Goal: Navigation & Orientation: Find specific page/section

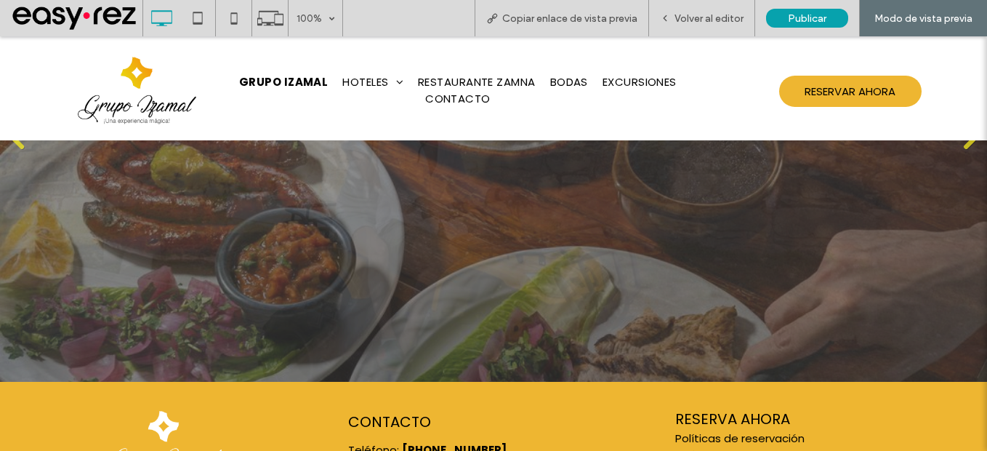
scroll to position [2157, 0]
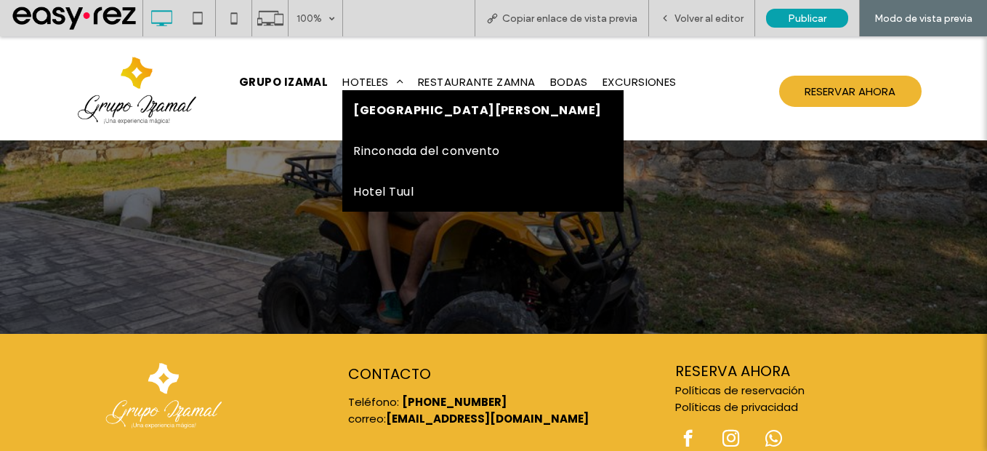
click at [378, 108] on span "[GEOGRAPHIC_DATA][PERSON_NAME]" at bounding box center [477, 110] width 248 height 18
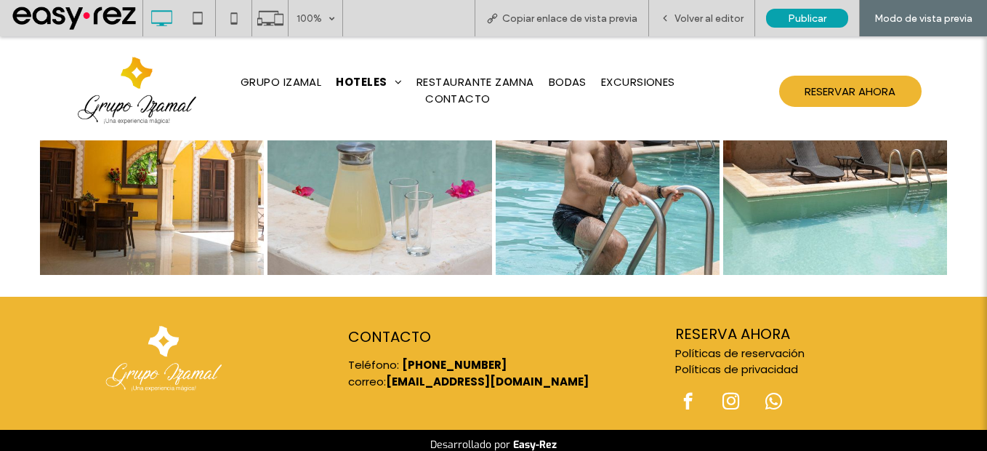
scroll to position [1691, 0]
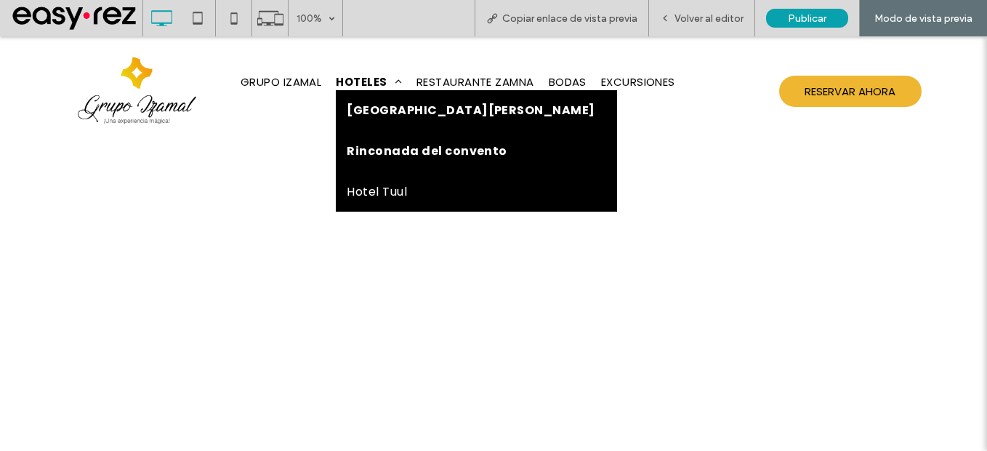
click at [401, 155] on span "Rinconada del convento" at bounding box center [427, 151] width 161 height 18
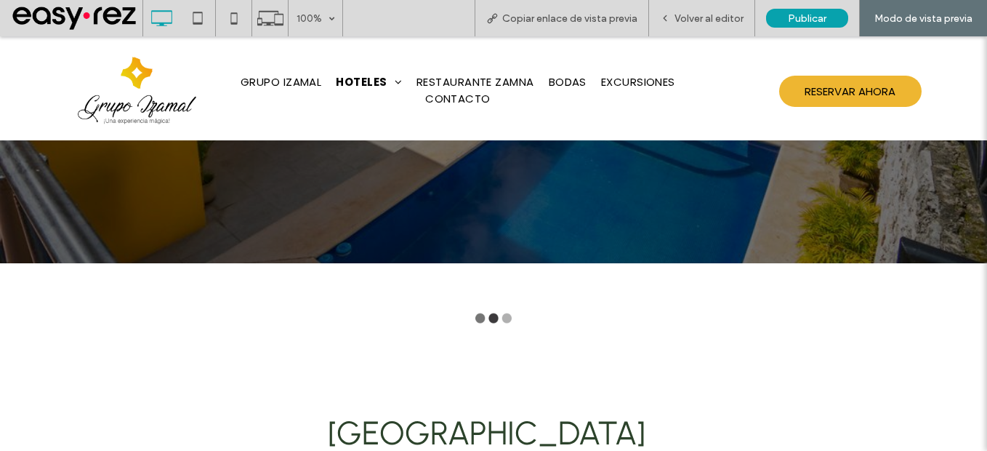
type input "**********"
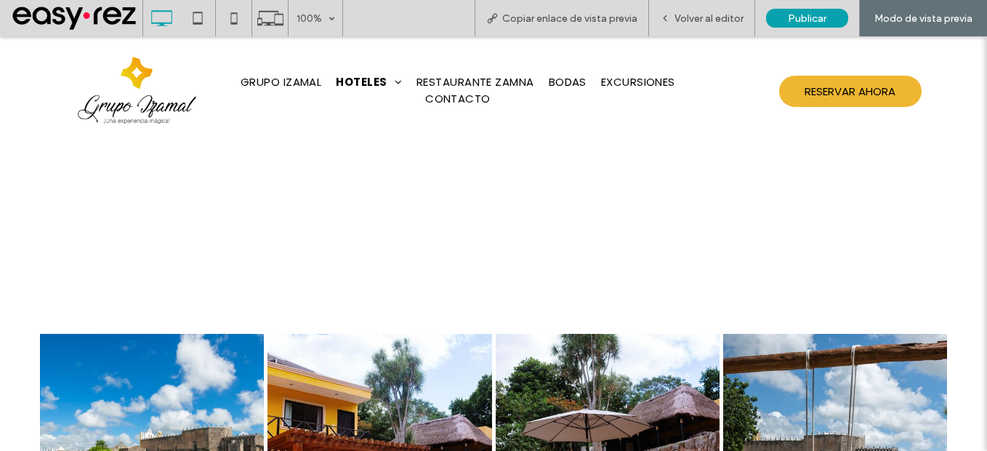
scroll to position [3053, 0]
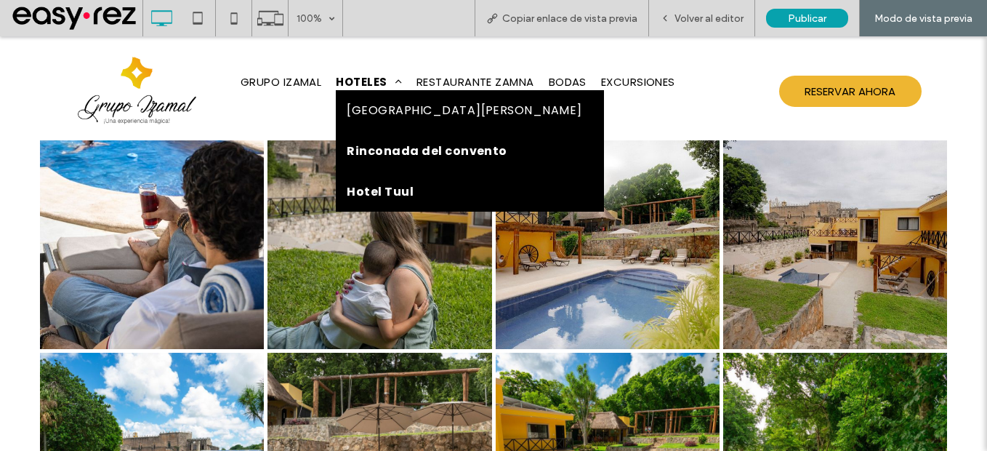
drag, startPoint x: 401, startPoint y: 202, endPoint x: 400, endPoint y: 235, distance: 33.5
click at [401, 202] on link "Hotel Tuul" at bounding box center [469, 192] width 267 height 40
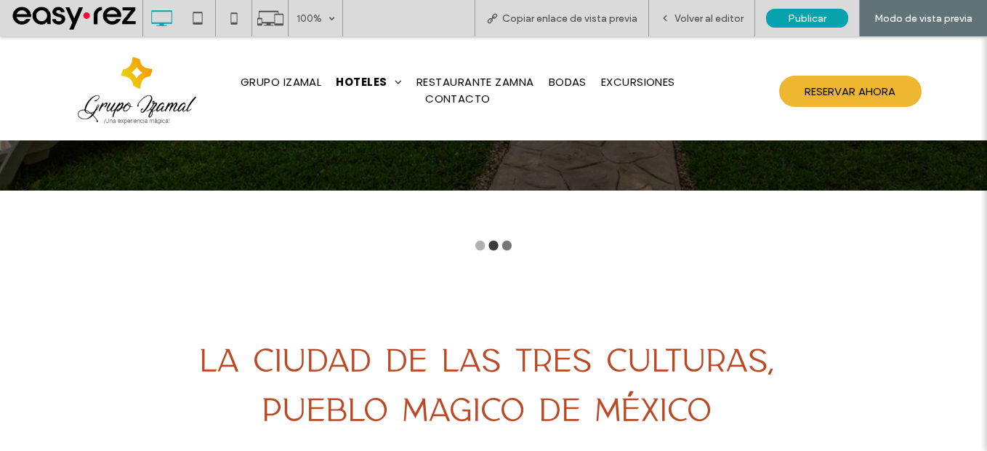
type input "**********"
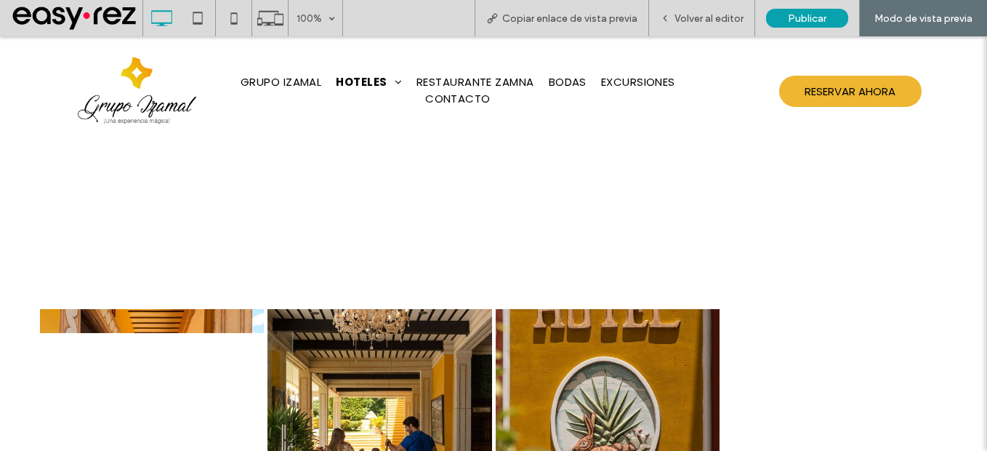
scroll to position [2039, 0]
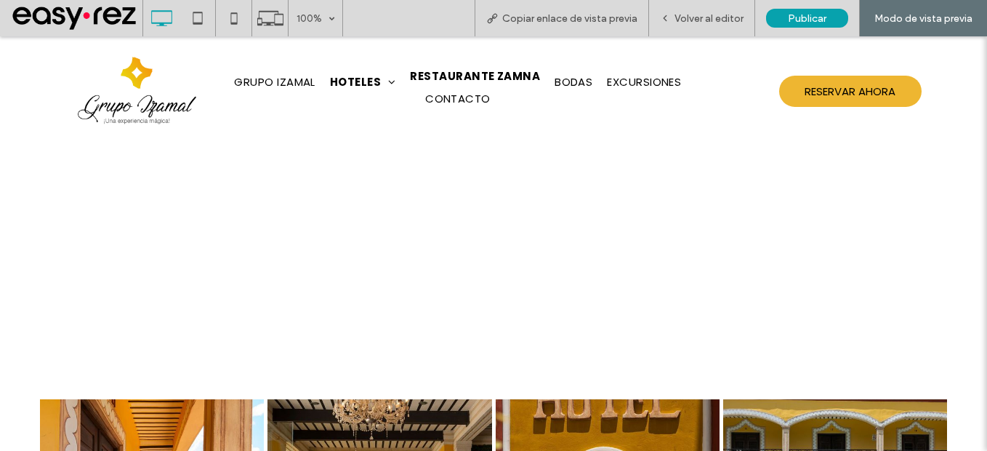
drag, startPoint x: 485, startPoint y: 79, endPoint x: 488, endPoint y: 116, distance: 37.2
click at [485, 79] on span "RESTAURANTE ZAMNA" at bounding box center [475, 76] width 130 height 17
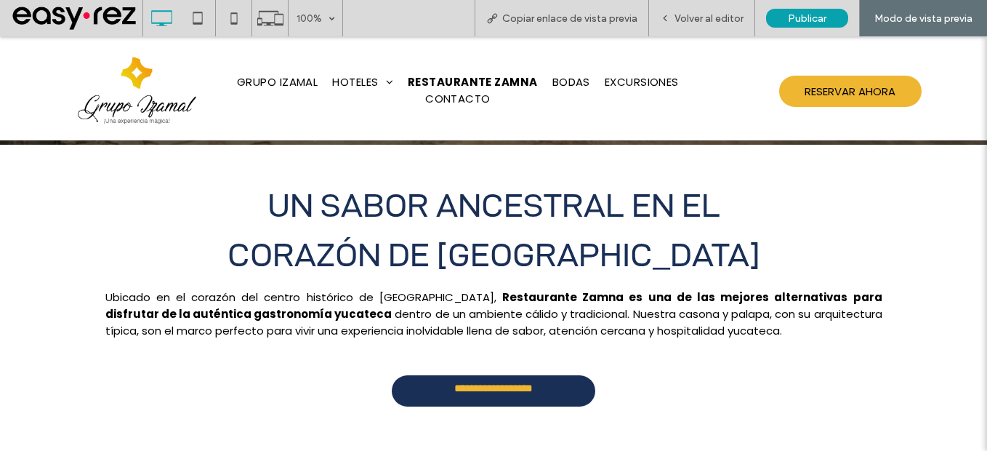
scroll to position [654, 0]
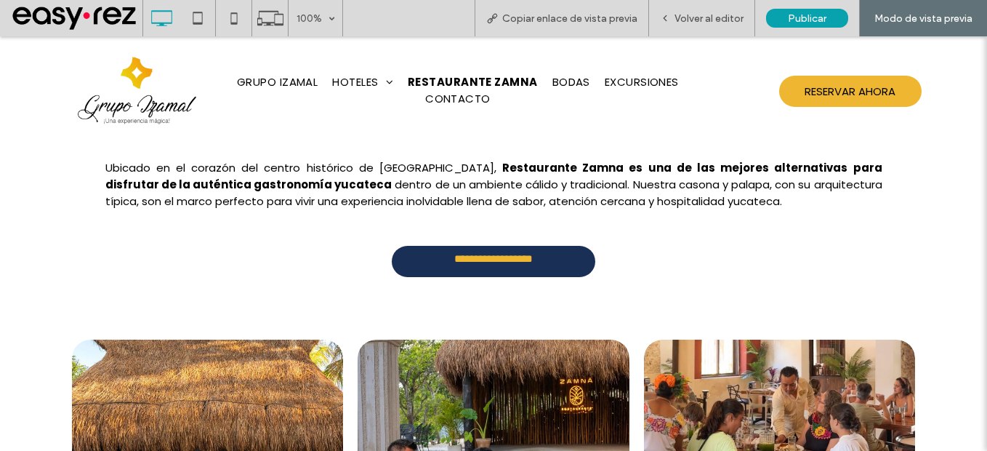
click at [569, 269] on link "**********" at bounding box center [494, 261] width 204 height 31
click at [579, 263] on link "**********" at bounding box center [494, 261] width 204 height 31
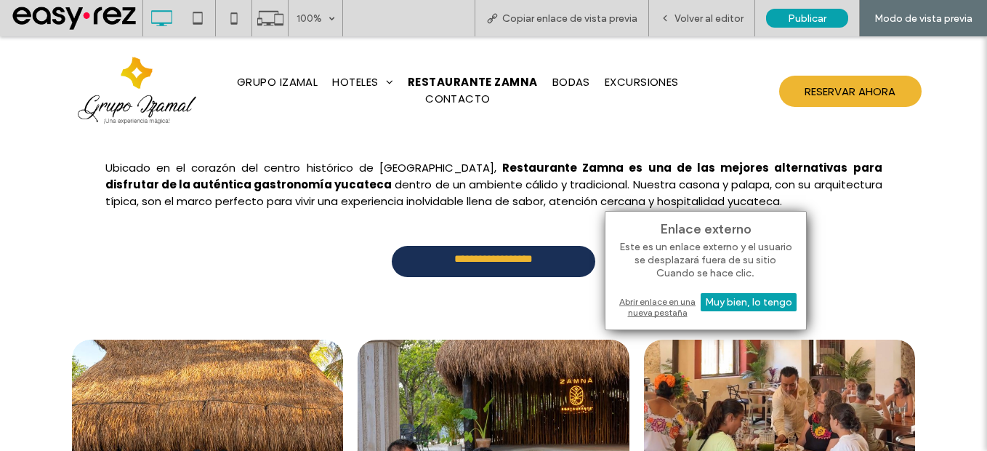
click at [648, 300] on div "Abrir enlace en una nueva pestaña" at bounding box center [706, 307] width 182 height 26
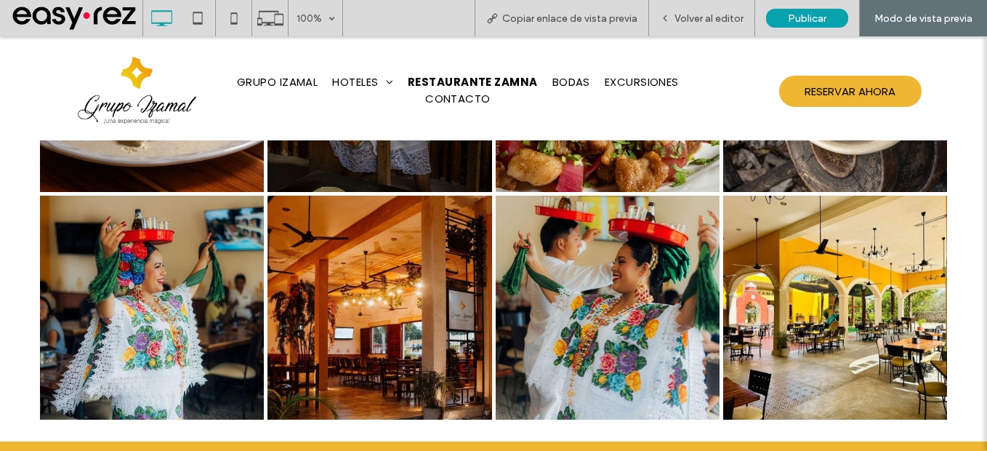
scroll to position [3742, 0]
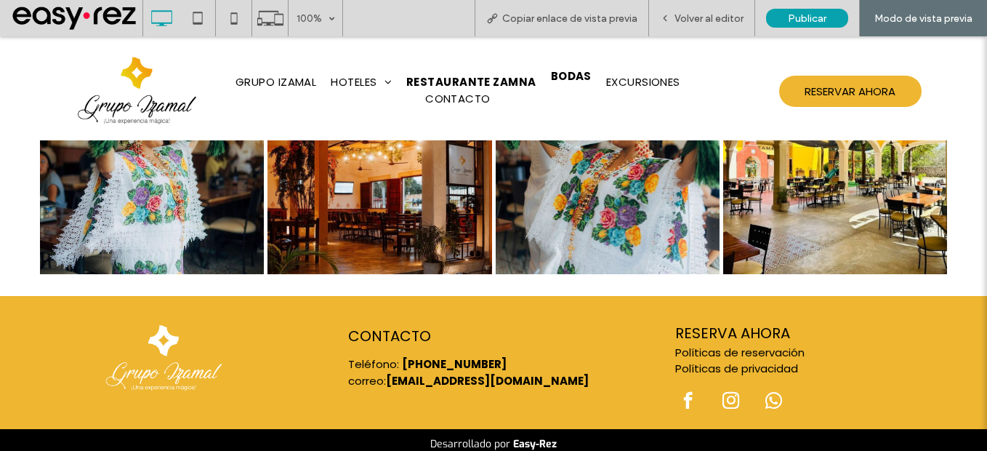
click at [560, 75] on span "BODAS" at bounding box center [571, 76] width 41 height 17
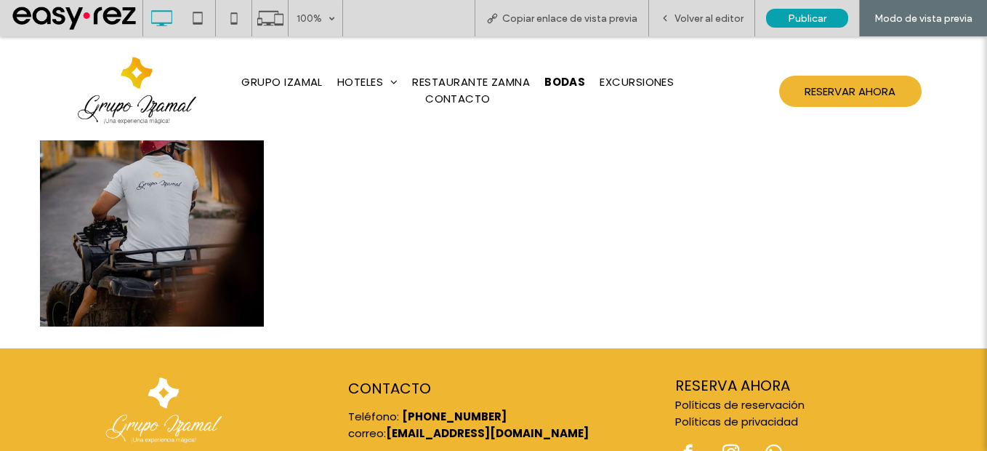
scroll to position [2401, 0]
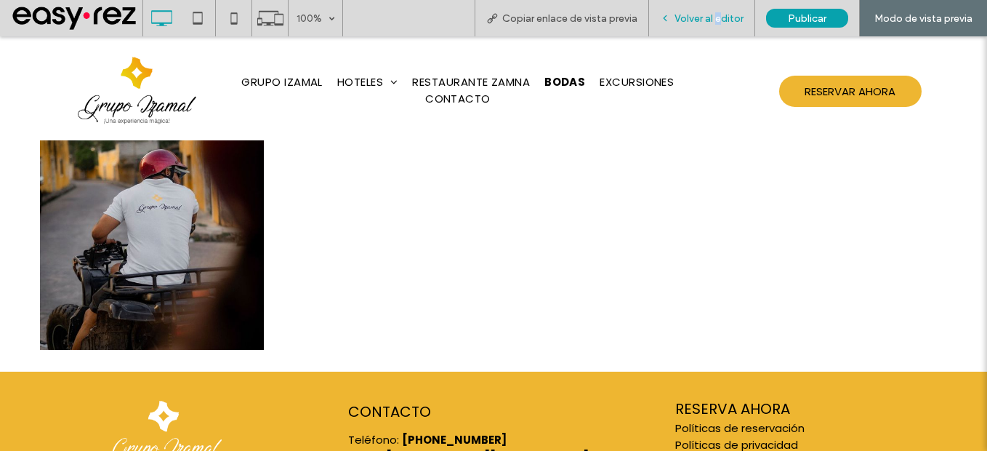
click at [720, 10] on div "Volver al editor" at bounding box center [702, 18] width 106 height 36
drag, startPoint x: 720, startPoint y: 10, endPoint x: 687, endPoint y: 25, distance: 36.5
click at [687, 25] on div "Volver al editor" at bounding box center [702, 18] width 106 height 36
click at [705, 15] on span "Volver al editor" at bounding box center [709, 18] width 69 height 12
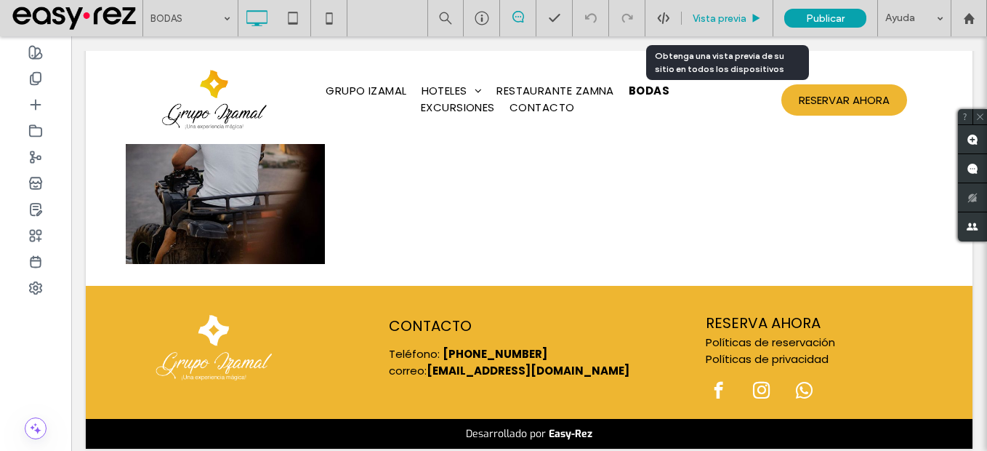
scroll to position [2415, 0]
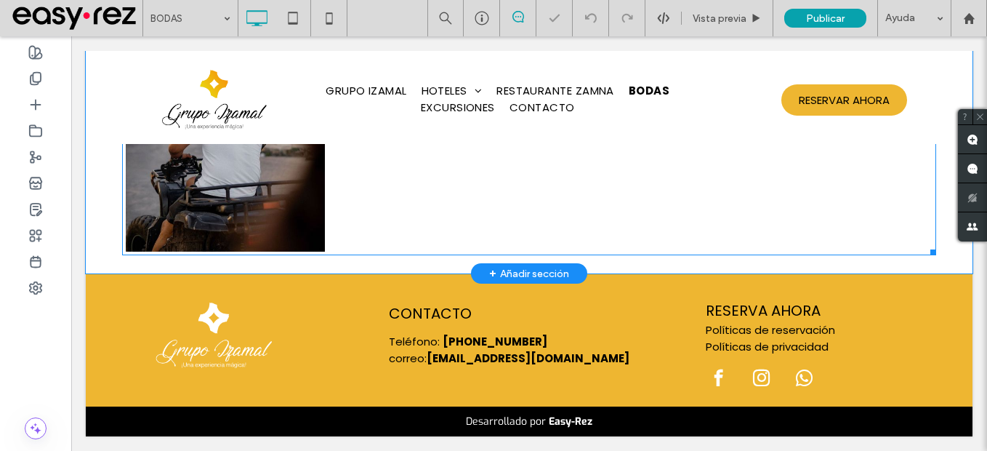
click at [255, 216] on link at bounding box center [225, 152] width 211 height 211
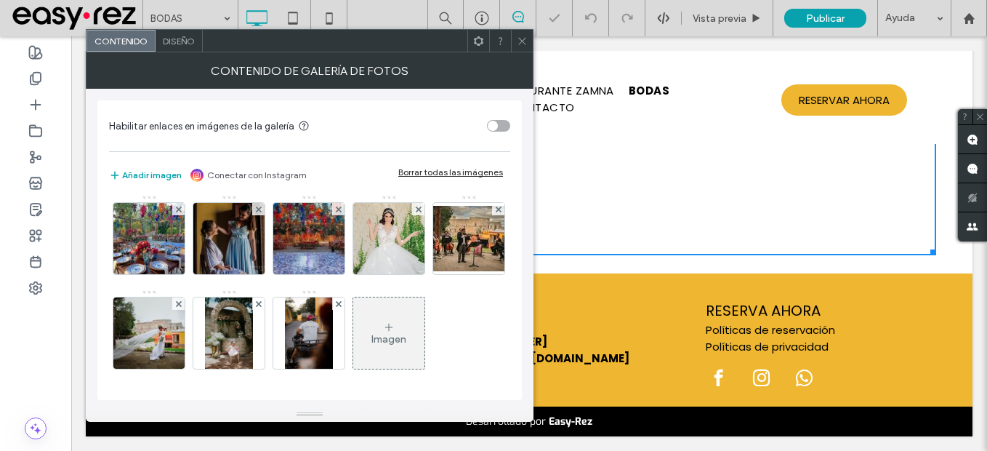
scroll to position [193, 0]
click at [336, 297] on span at bounding box center [339, 303] width 6 height 12
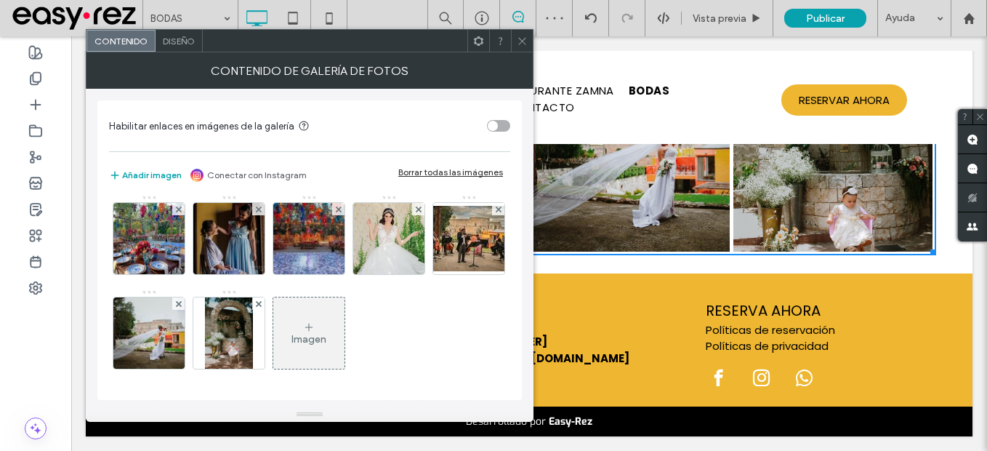
click at [518, 36] on icon at bounding box center [522, 41] width 11 height 11
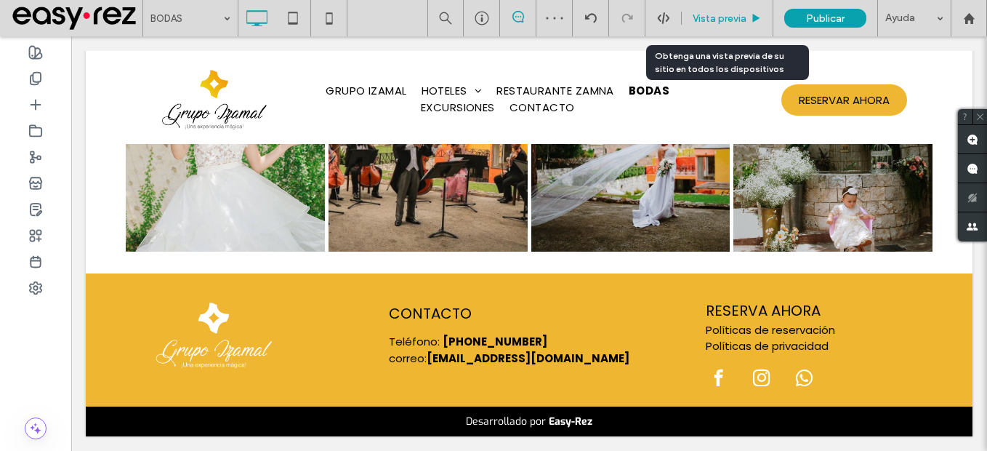
click at [725, 22] on span "Vista previa" at bounding box center [720, 18] width 54 height 12
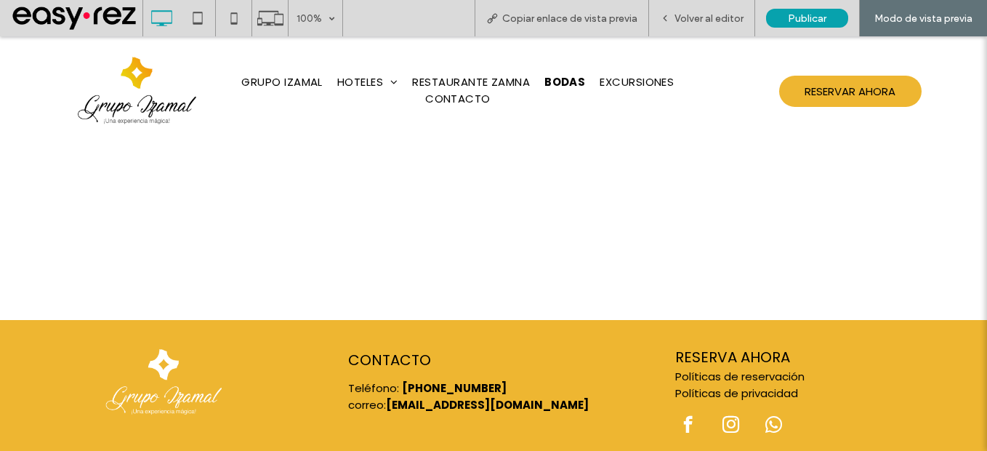
scroll to position [2250, 0]
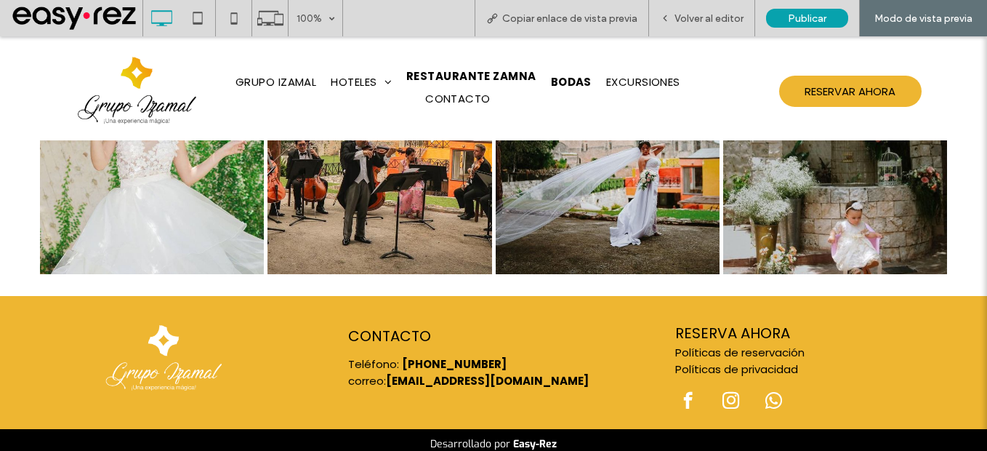
click at [506, 81] on span "RESTAURANTE ZAMNA" at bounding box center [471, 76] width 130 height 17
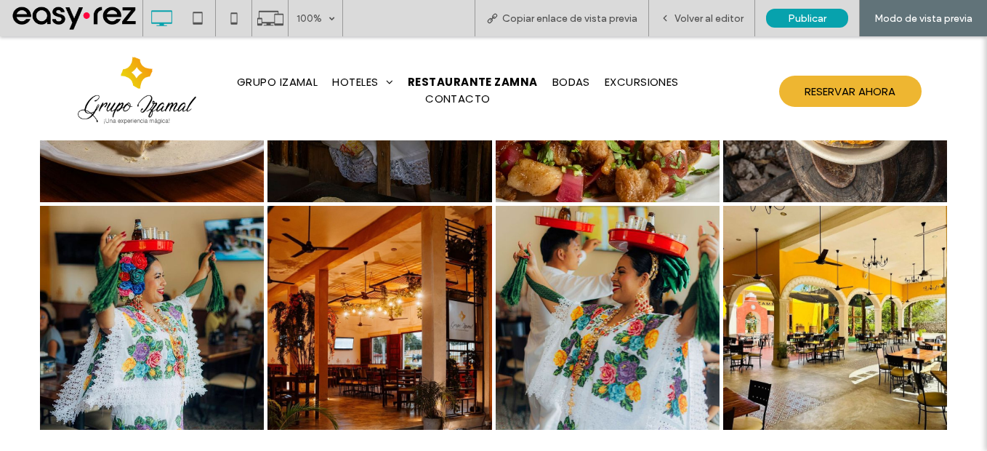
scroll to position [3524, 0]
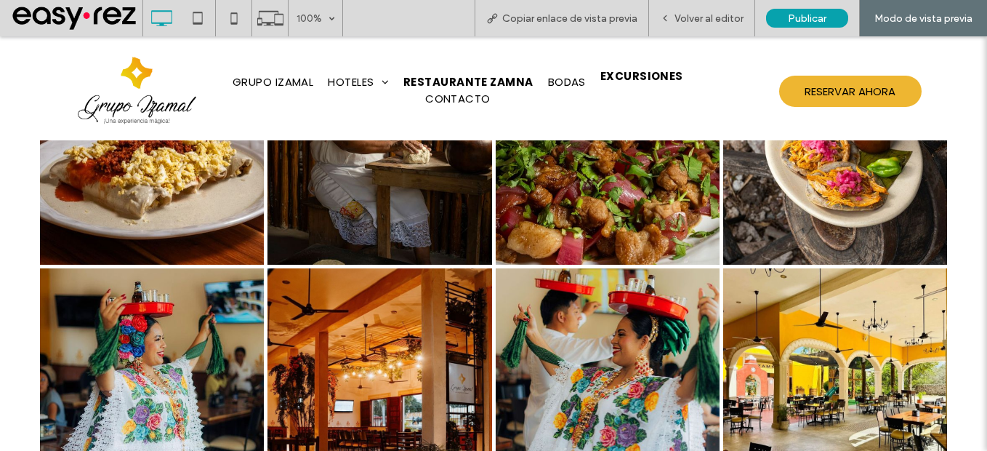
click at [660, 82] on span "EXCURSIONES" at bounding box center [641, 76] width 83 height 17
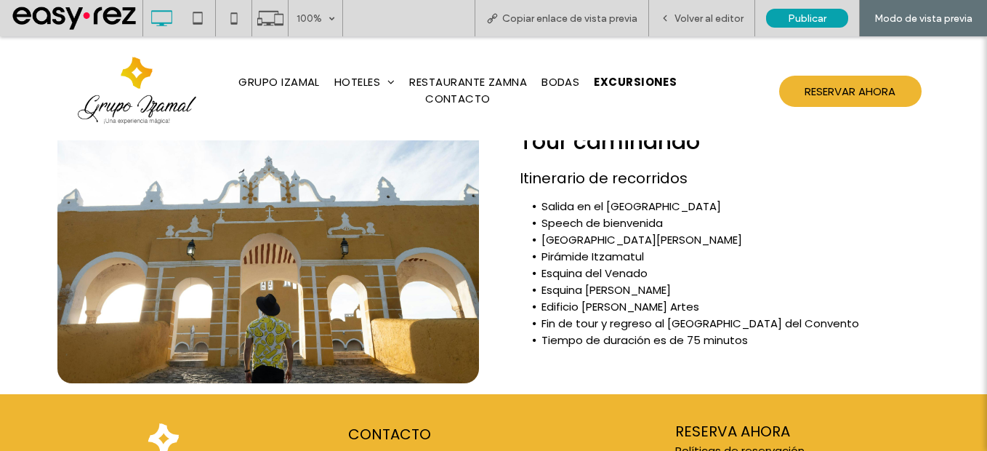
scroll to position [2872, 0]
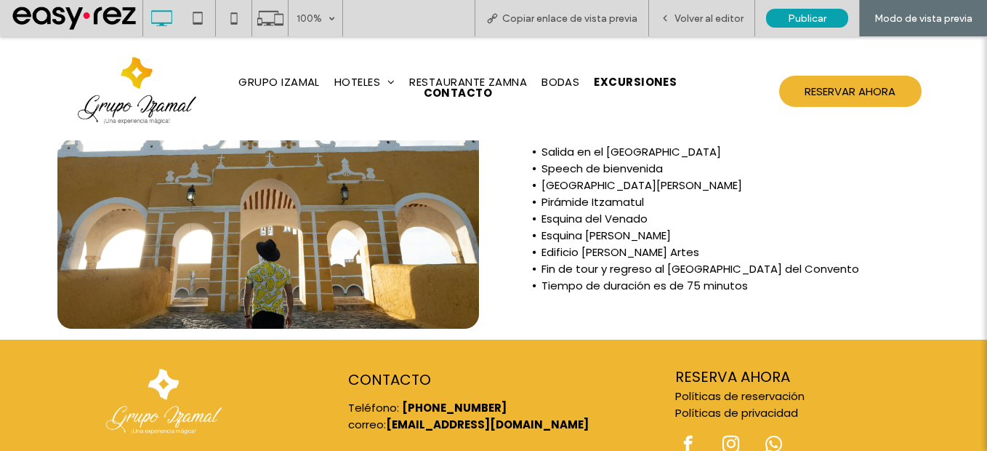
click at [444, 100] on span "CONTACTO" at bounding box center [458, 92] width 69 height 17
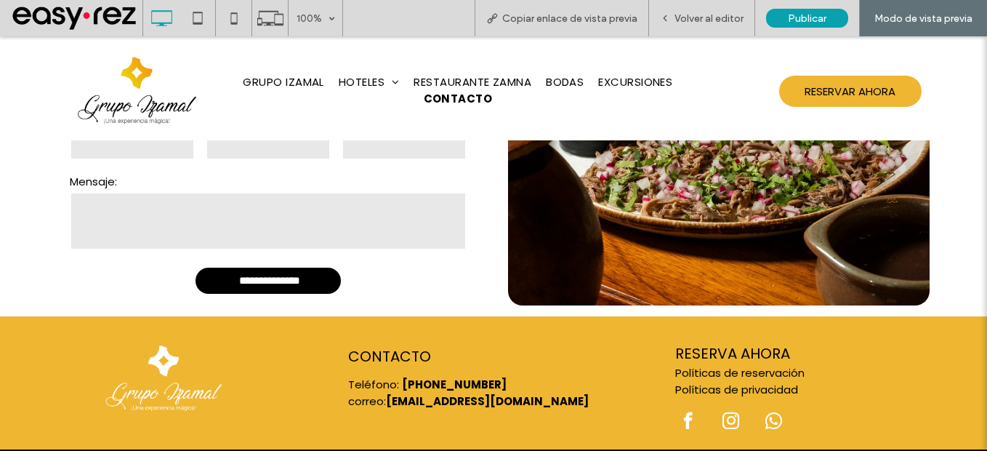
scroll to position [1460, 0]
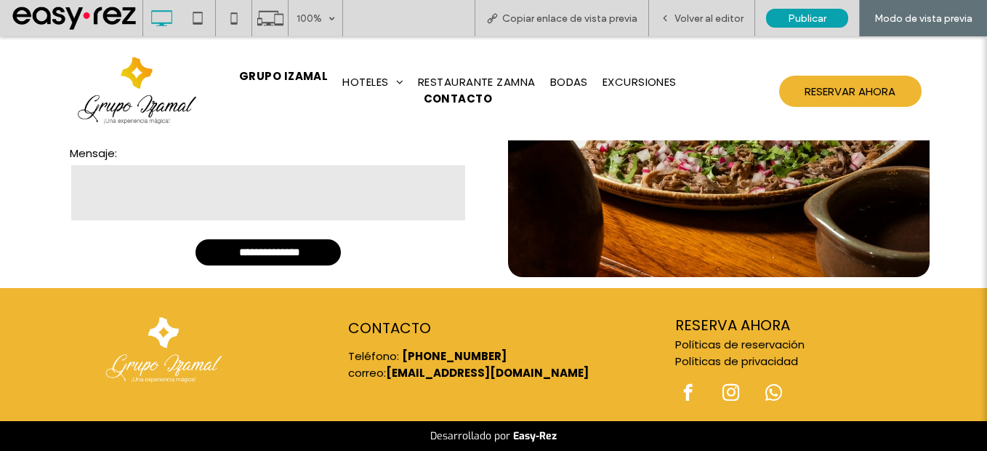
click at [280, 85] on li "GRUPO IZAMAL" at bounding box center [283, 81] width 103 height 17
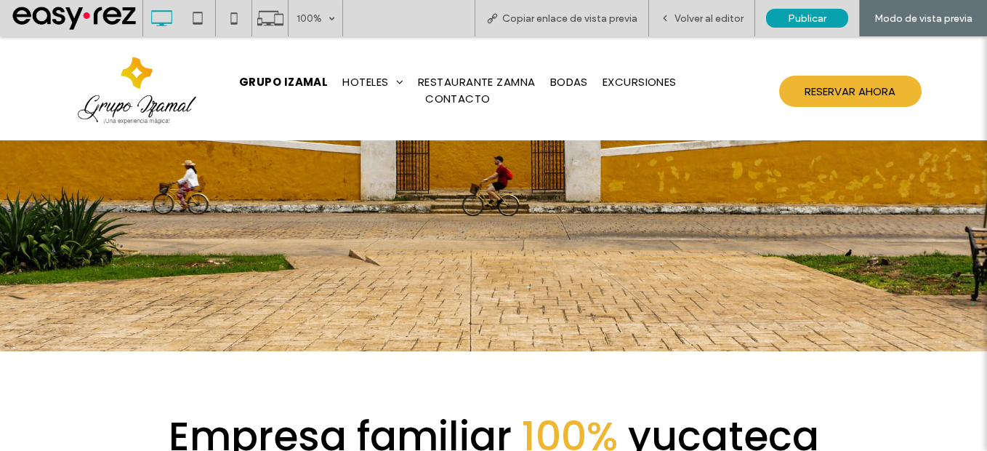
scroll to position [291, 0]
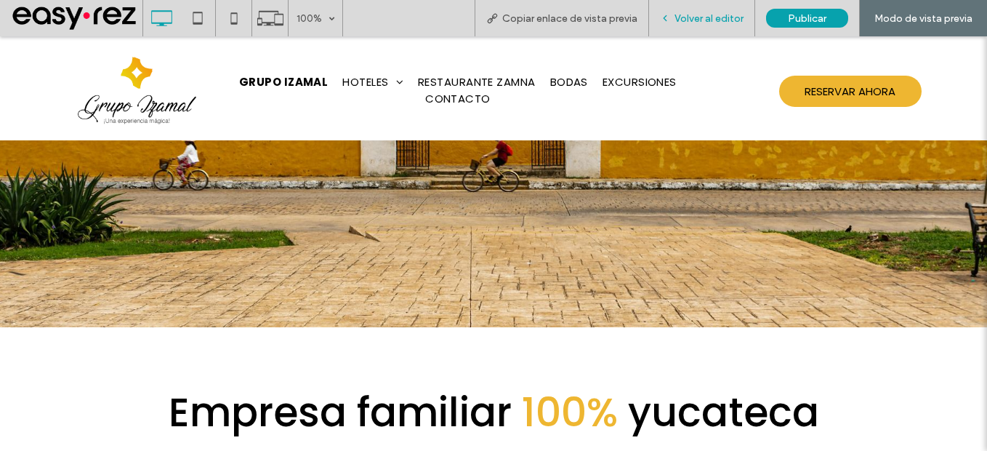
click at [720, 23] on span "Volver al editor" at bounding box center [709, 18] width 69 height 12
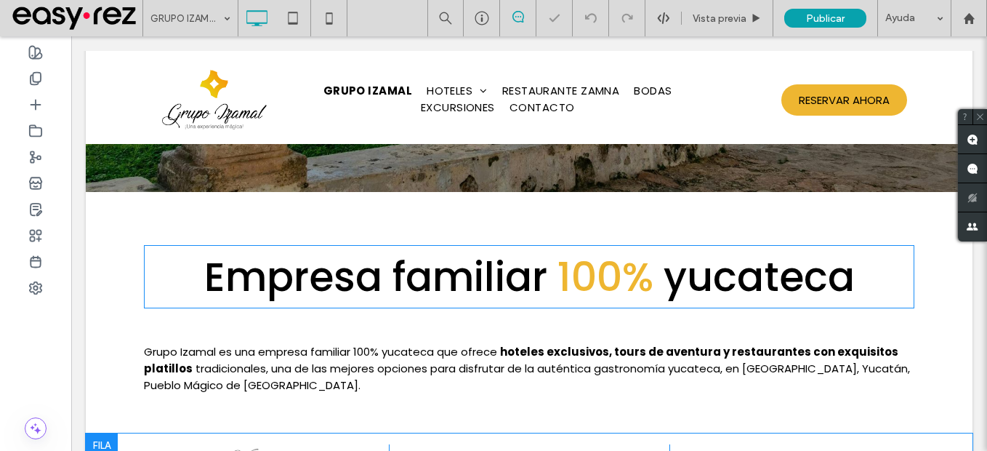
scroll to position [654, 0]
